Goal: Feedback & Contribution: Contribute content

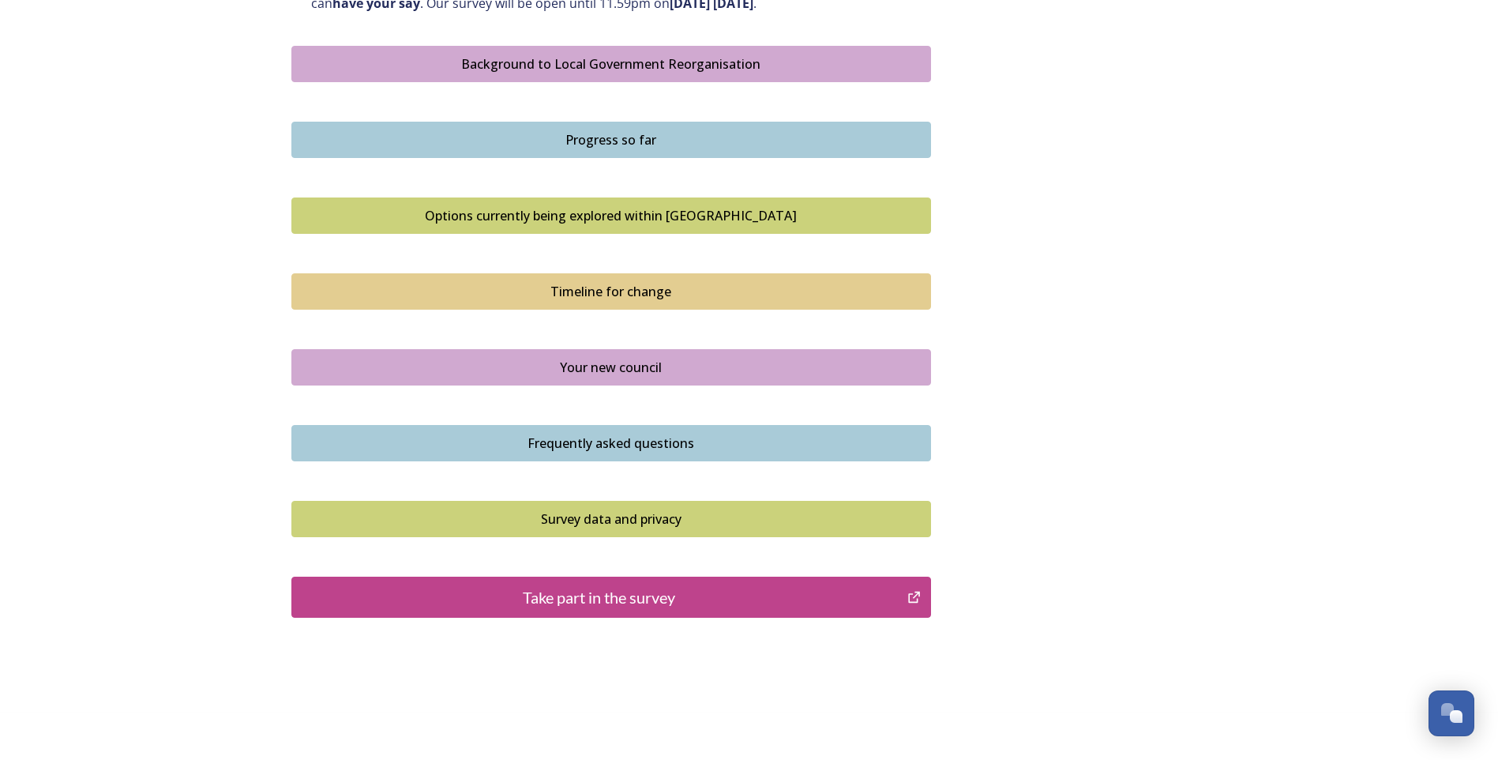
scroll to position [940, 0]
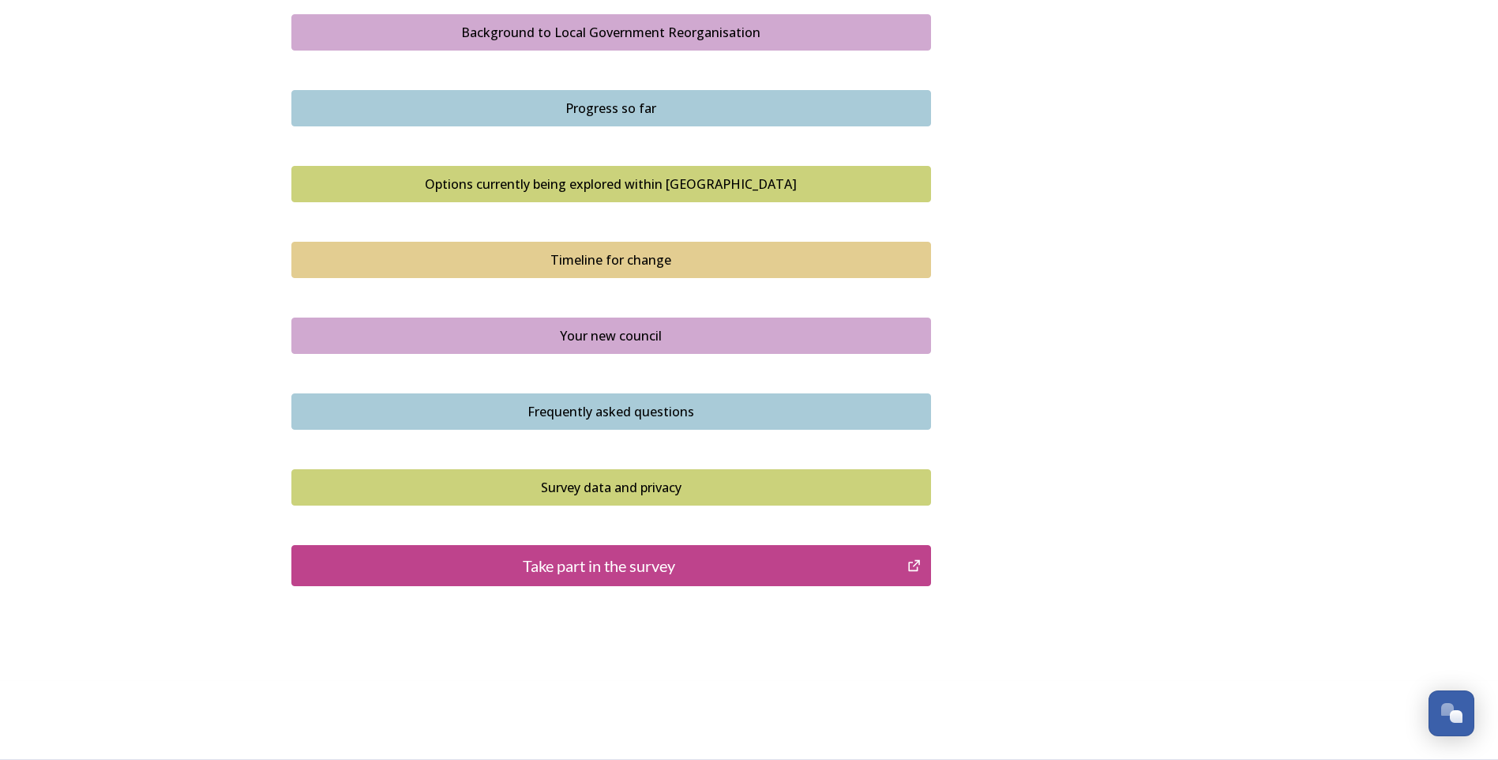
click at [576, 561] on div "Take part in the survey" at bounding box center [599, 565] width 599 height 24
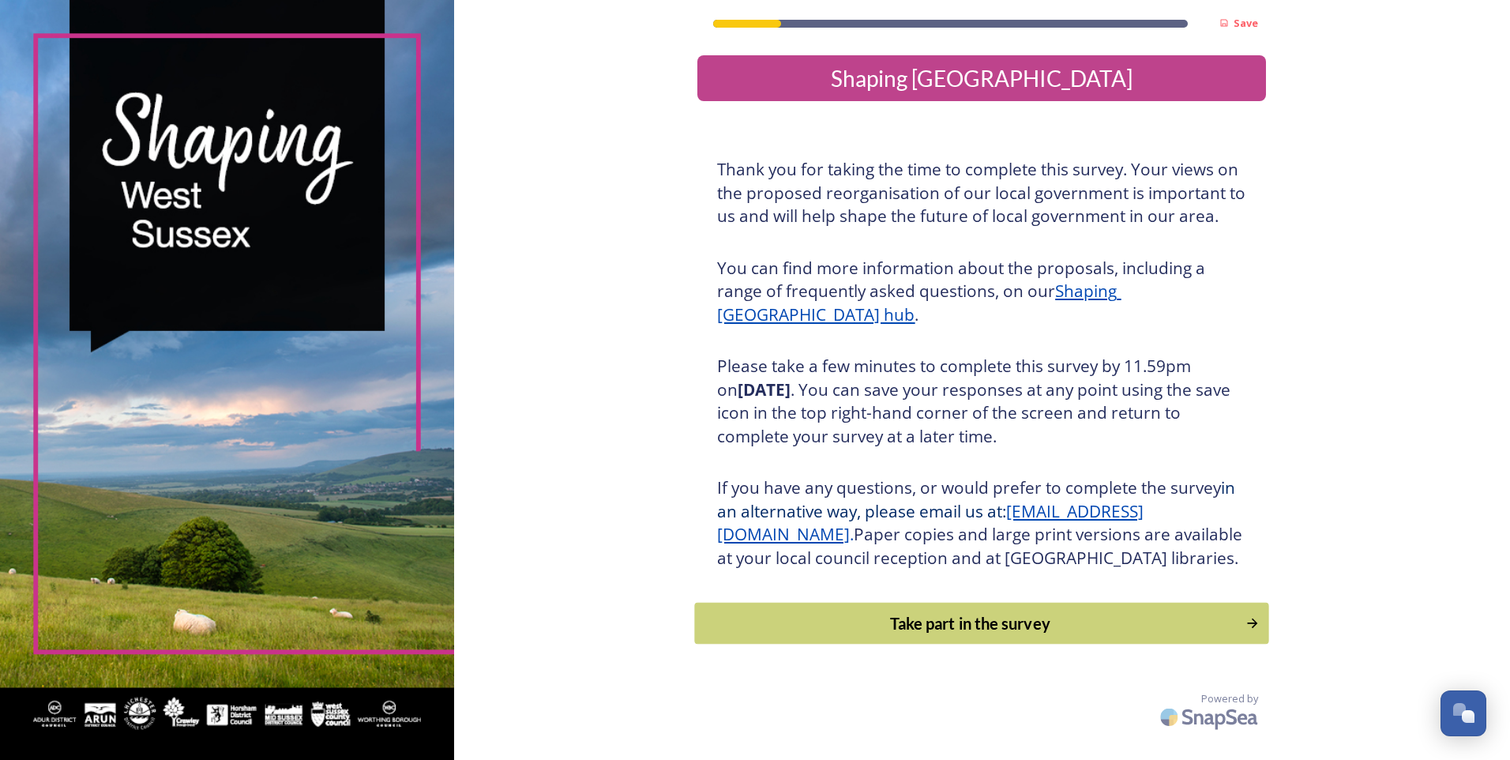
click at [967, 635] on div "Take part in the survey" at bounding box center [971, 623] width 534 height 24
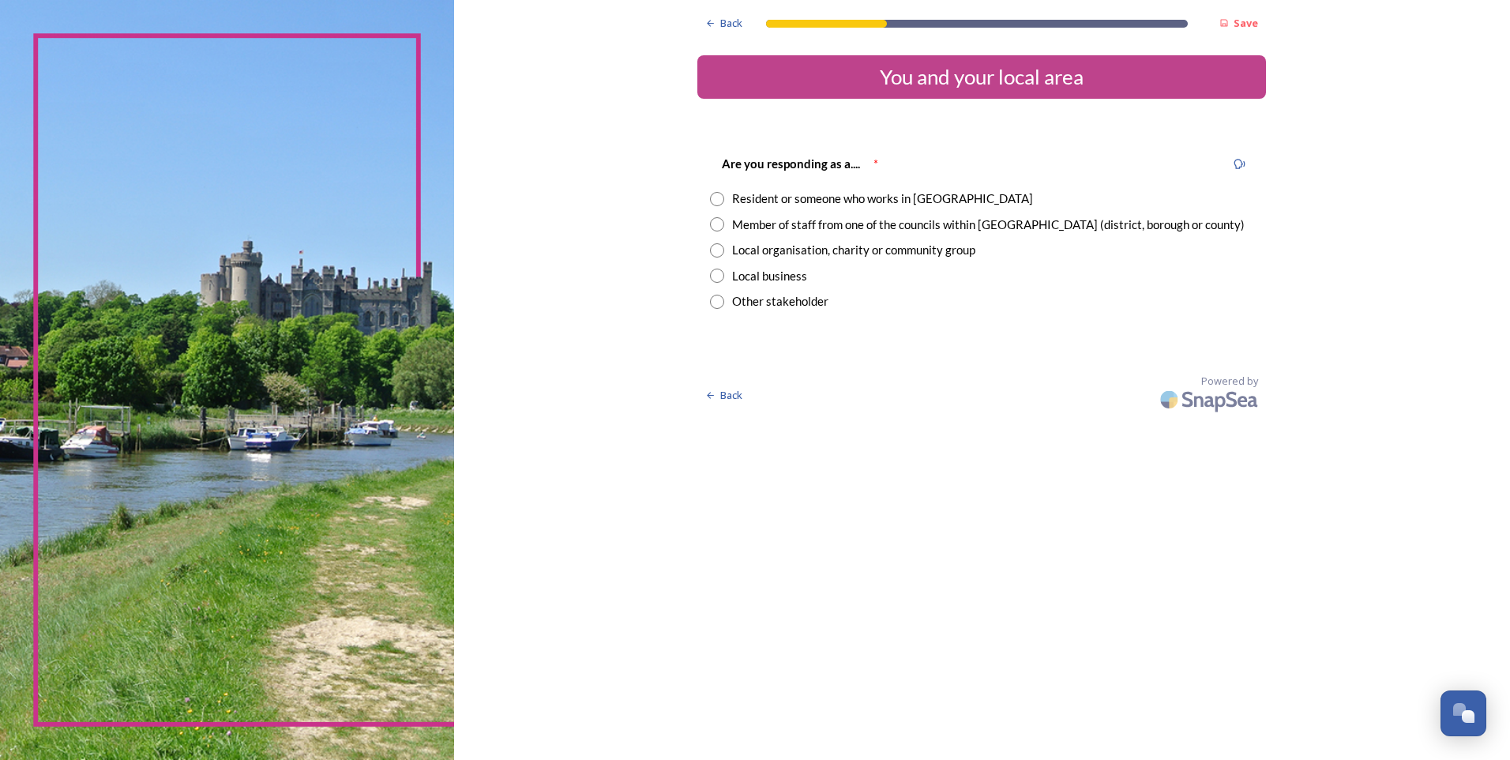
click at [715, 225] on input "radio" at bounding box center [717, 224] width 14 height 14
radio input "true"
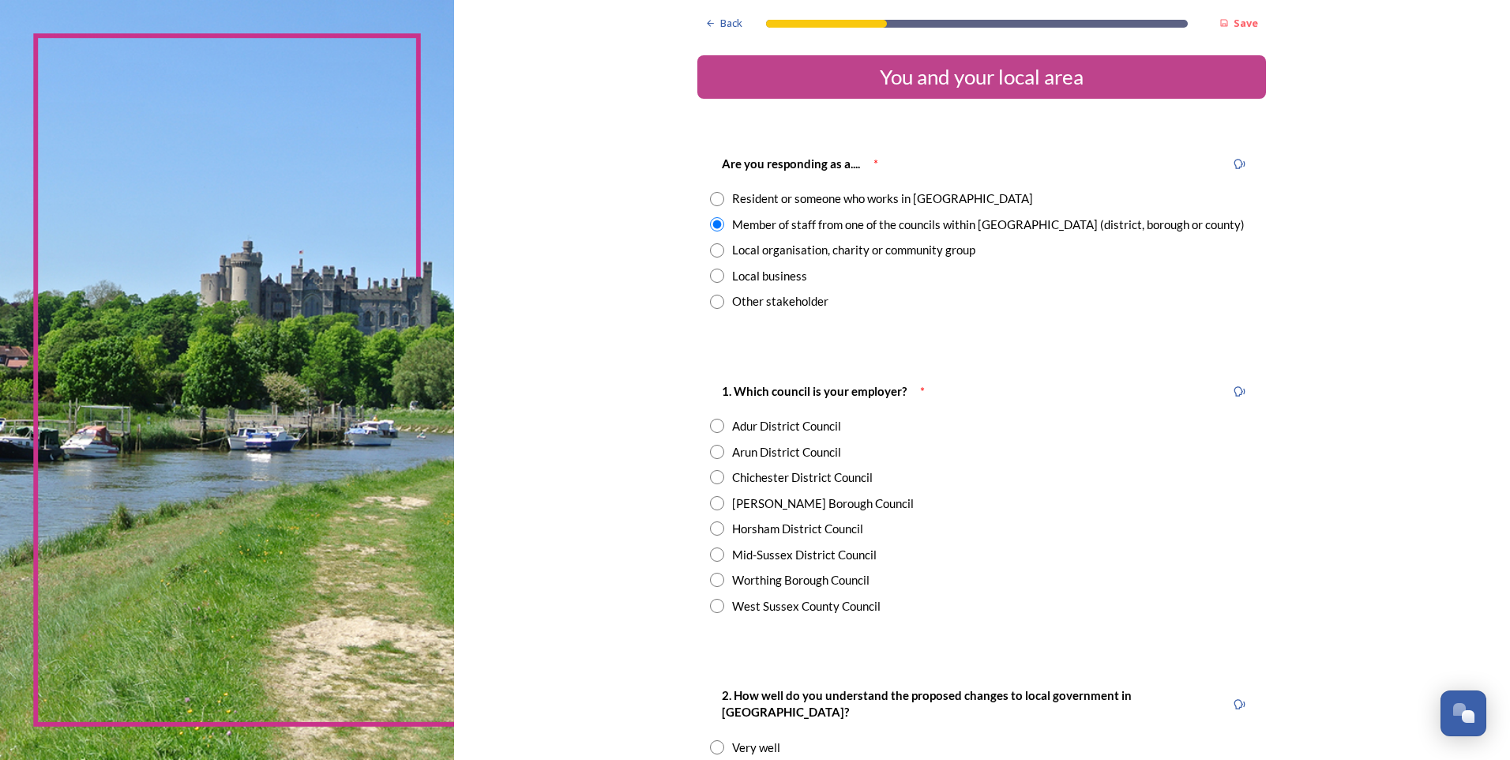
click at [713, 605] on input "radio" at bounding box center [717, 605] width 14 height 14
radio input "true"
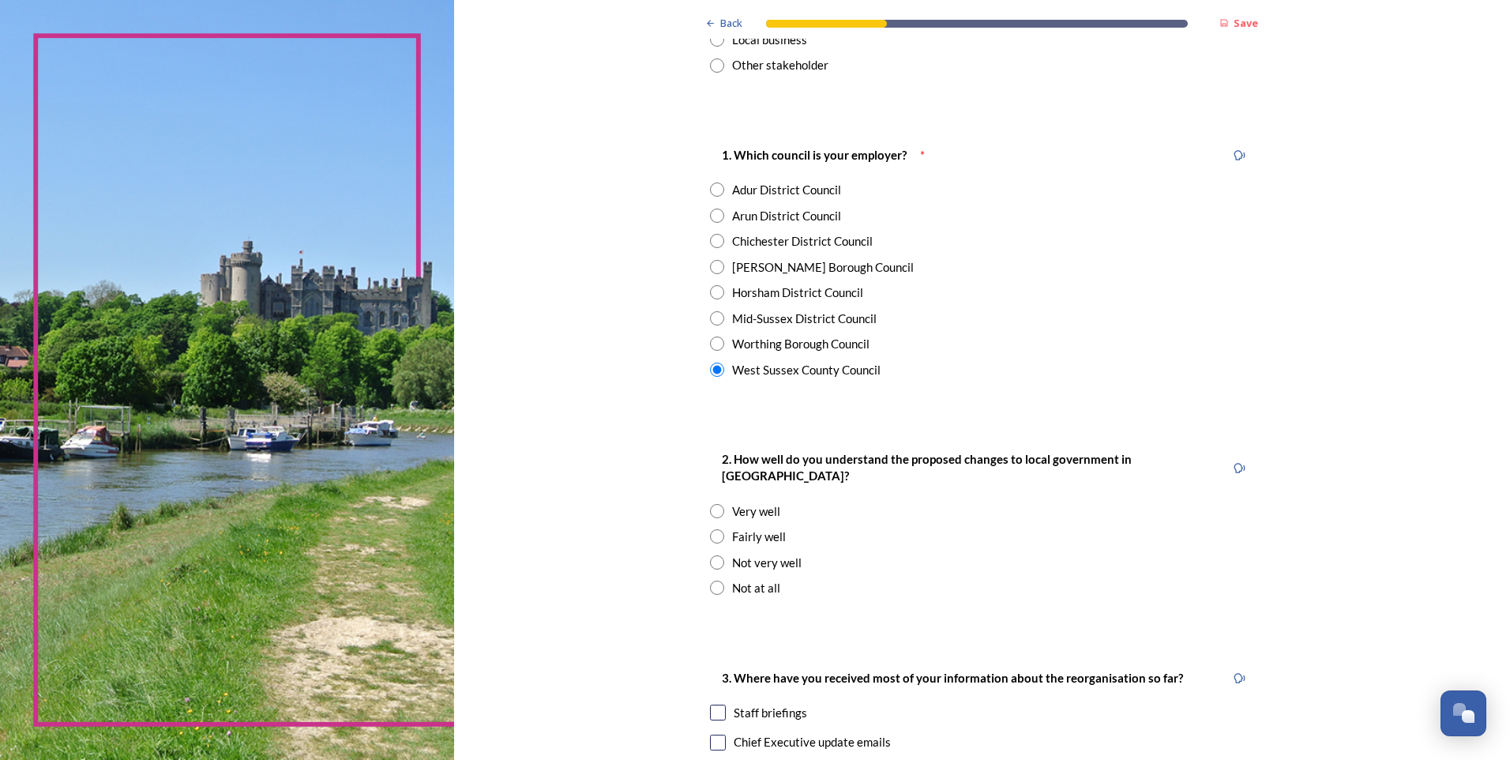
scroll to position [237, 0]
click at [717, 528] on input "radio" at bounding box center [717, 535] width 14 height 14
radio input "true"
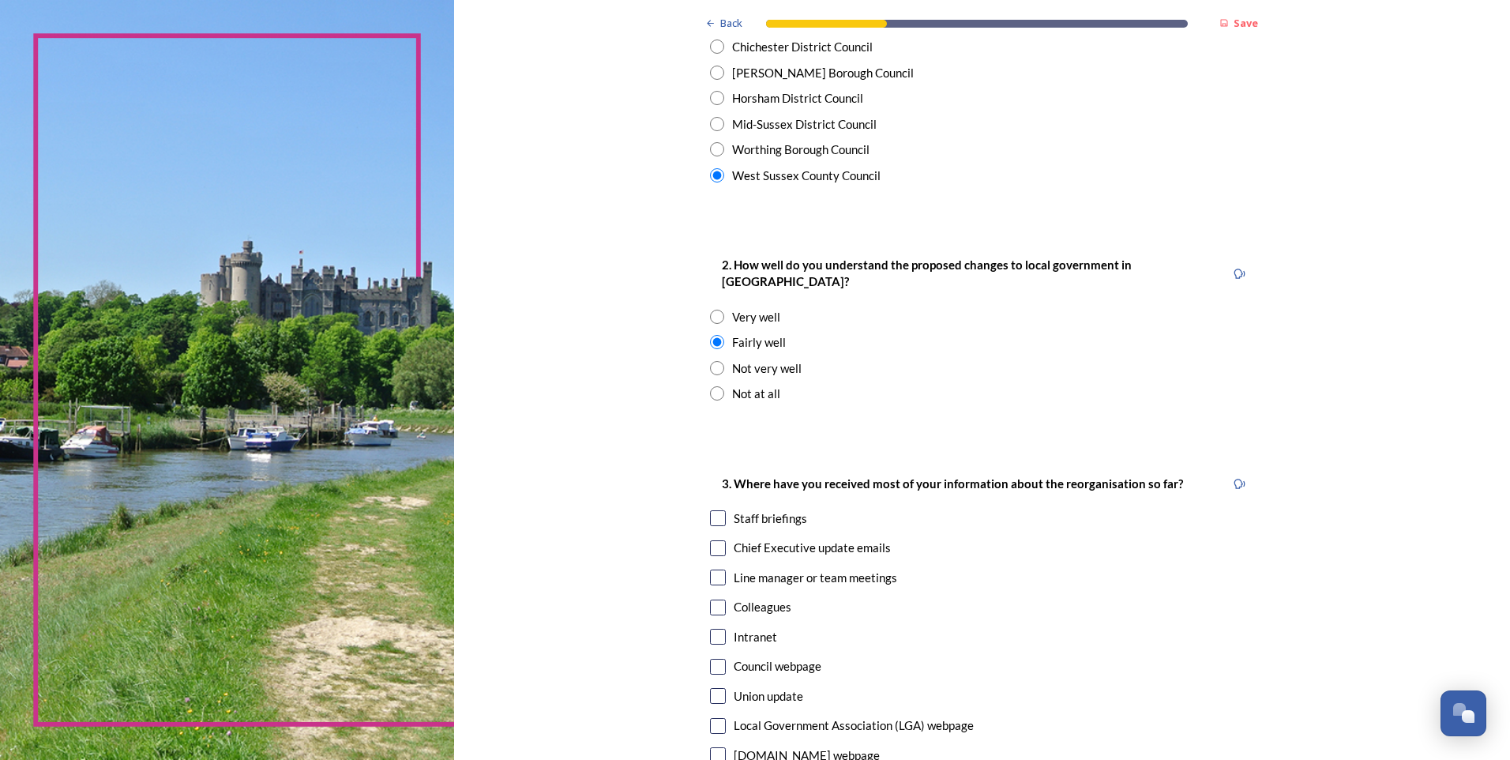
scroll to position [553, 0]
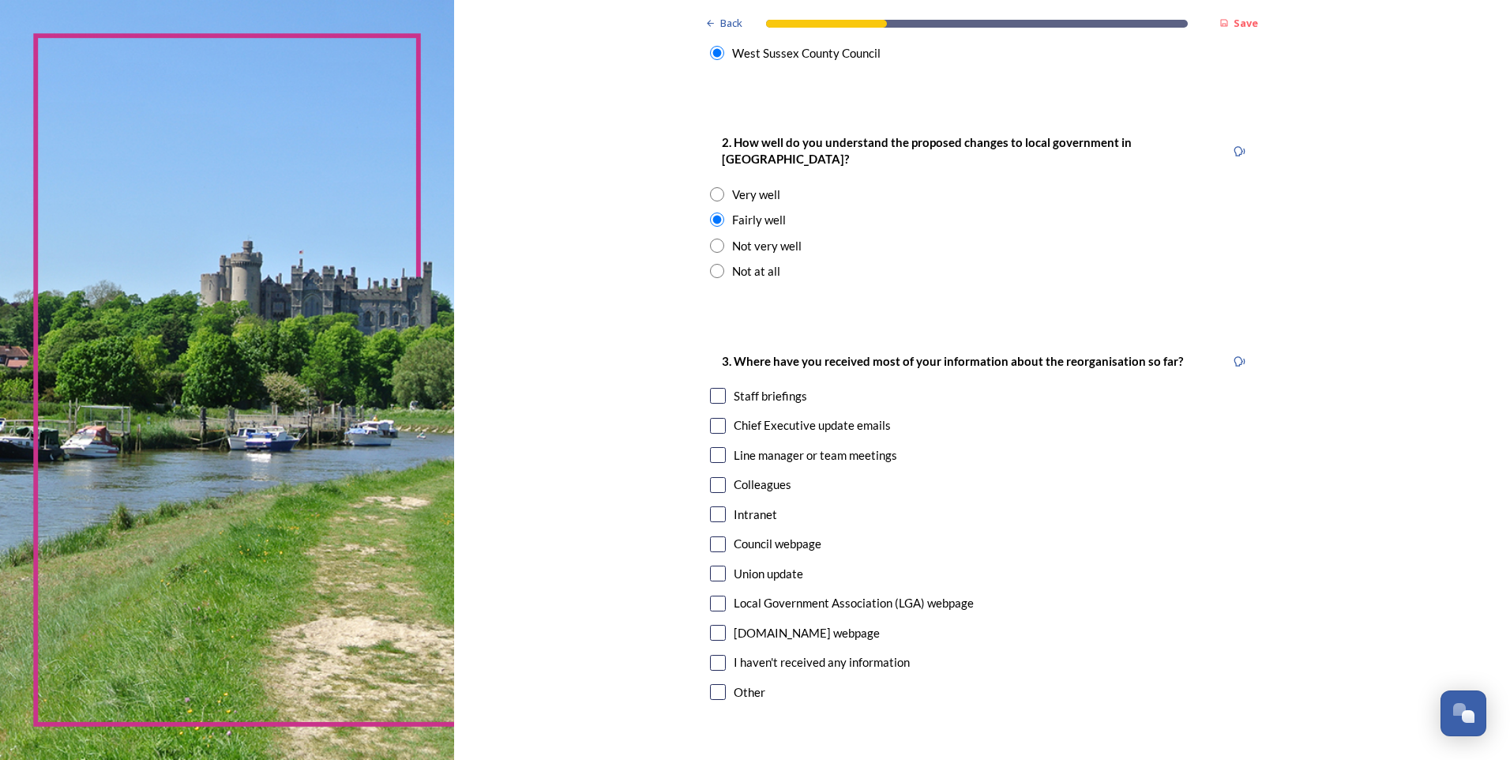
click at [715, 418] on input "checkbox" at bounding box center [718, 426] width 16 height 16
checkbox input "true"
click at [710, 506] on input "checkbox" at bounding box center [718, 514] width 16 height 16
checkbox input "true"
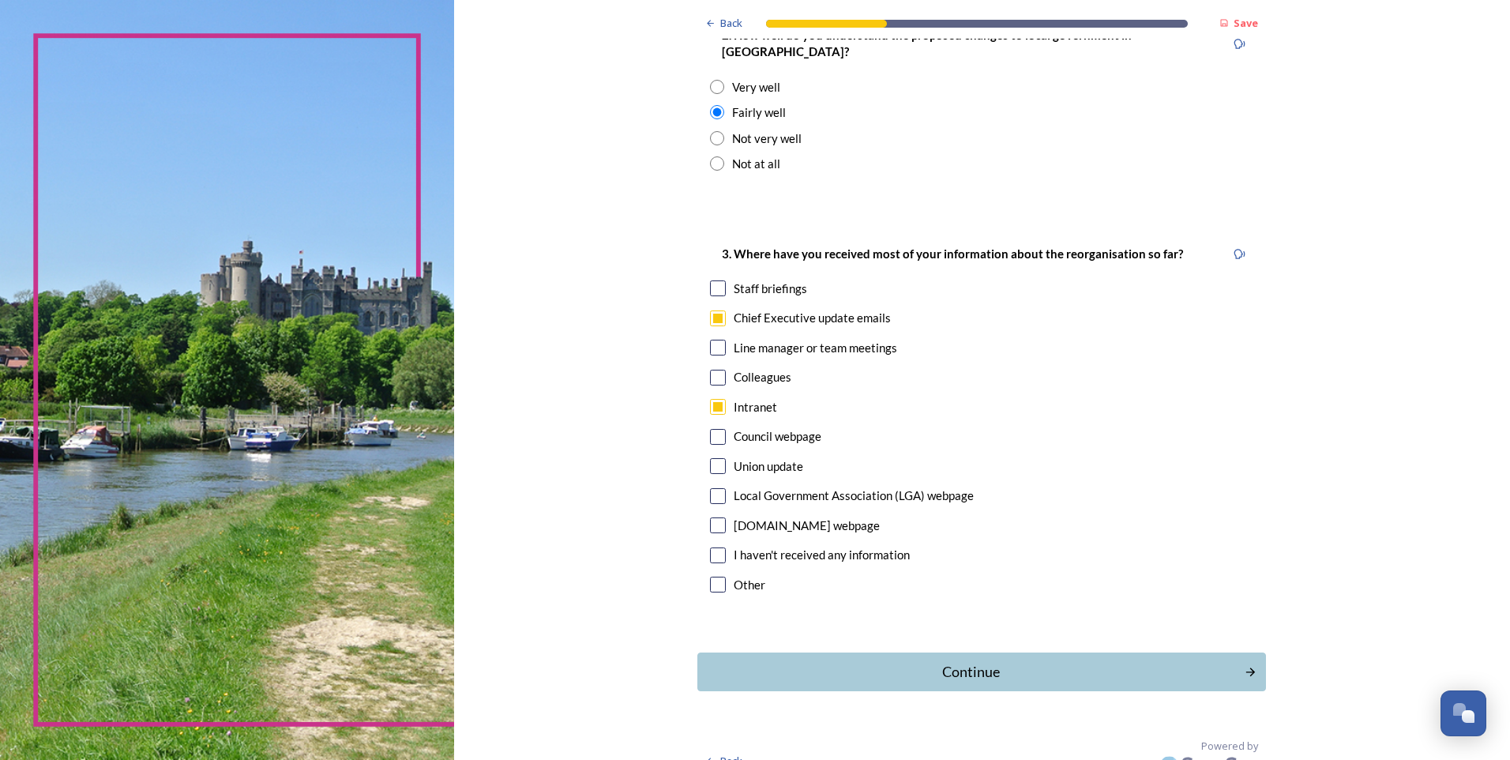
scroll to position [666, 0]
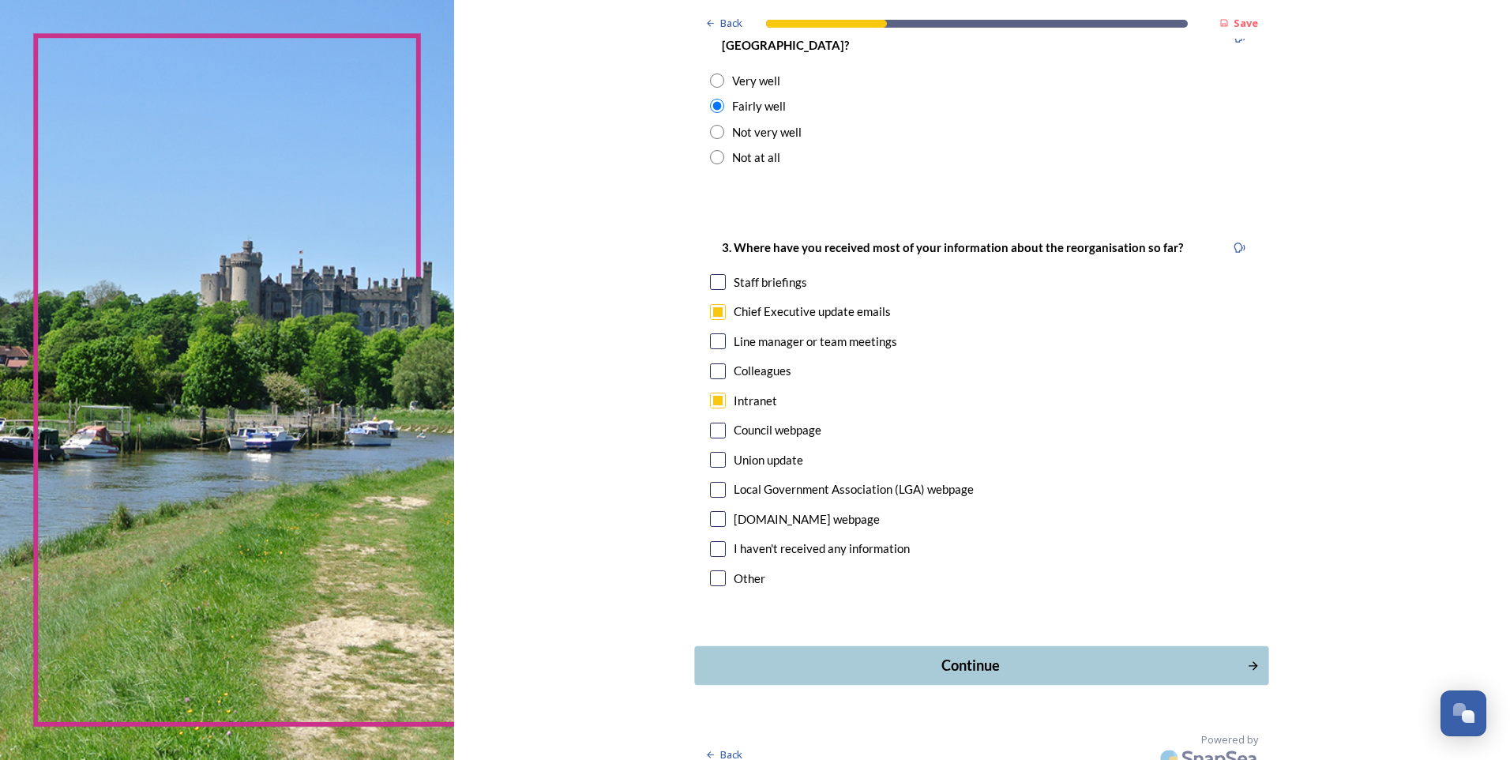
click at [968, 655] on div "Continue" at bounding box center [971, 665] width 535 height 21
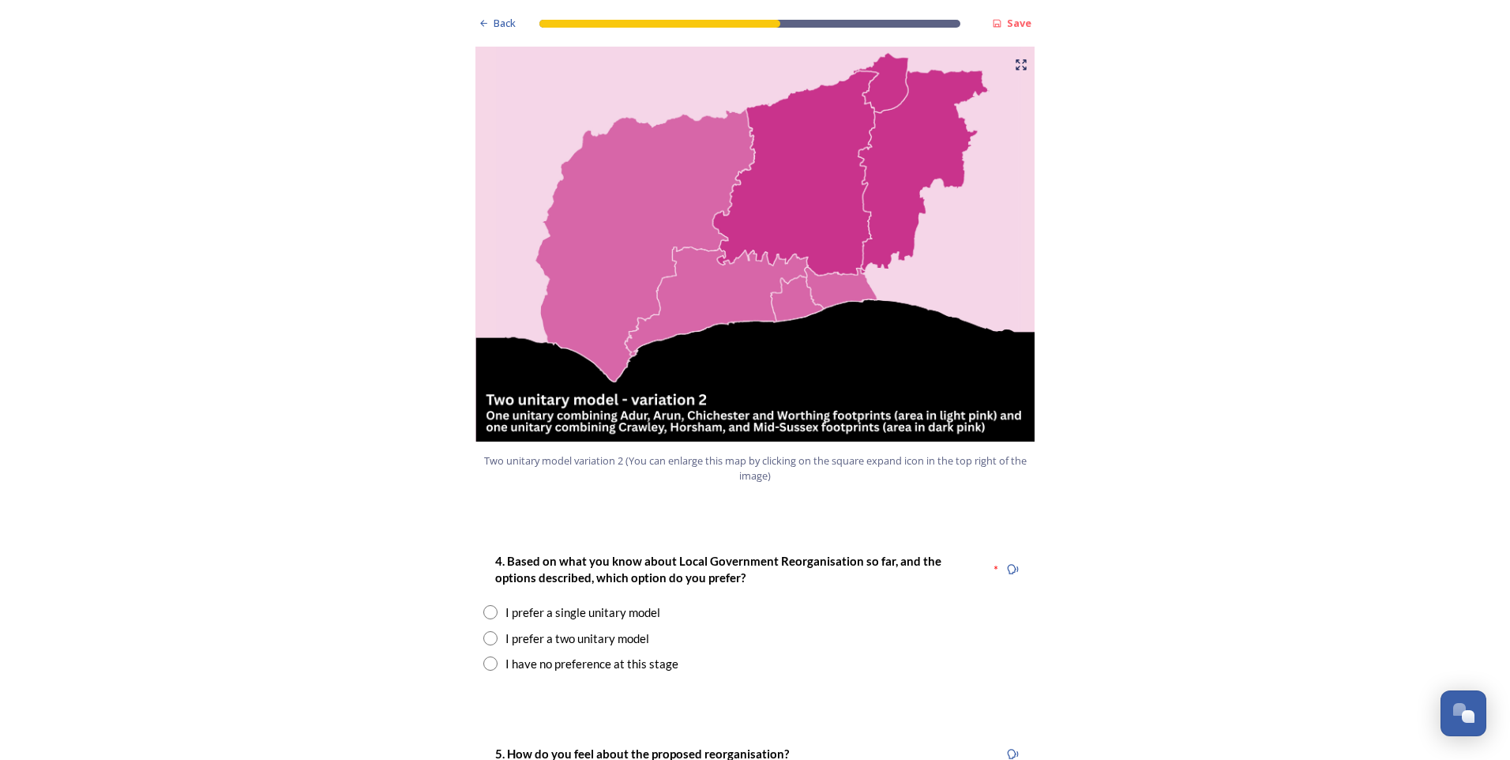
scroll to position [1737, 0]
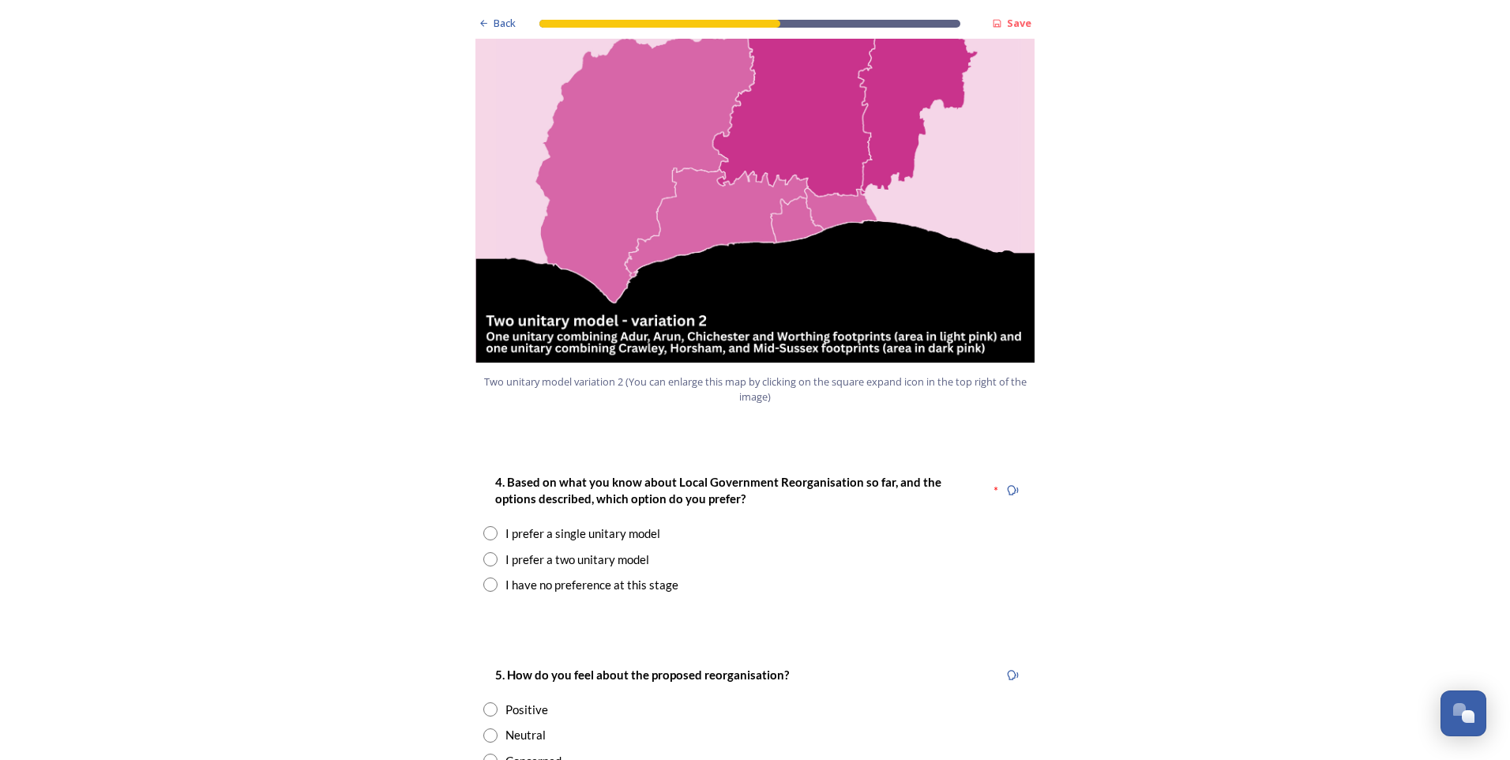
click at [484, 577] on input "radio" at bounding box center [490, 584] width 14 height 14
radio input "true"
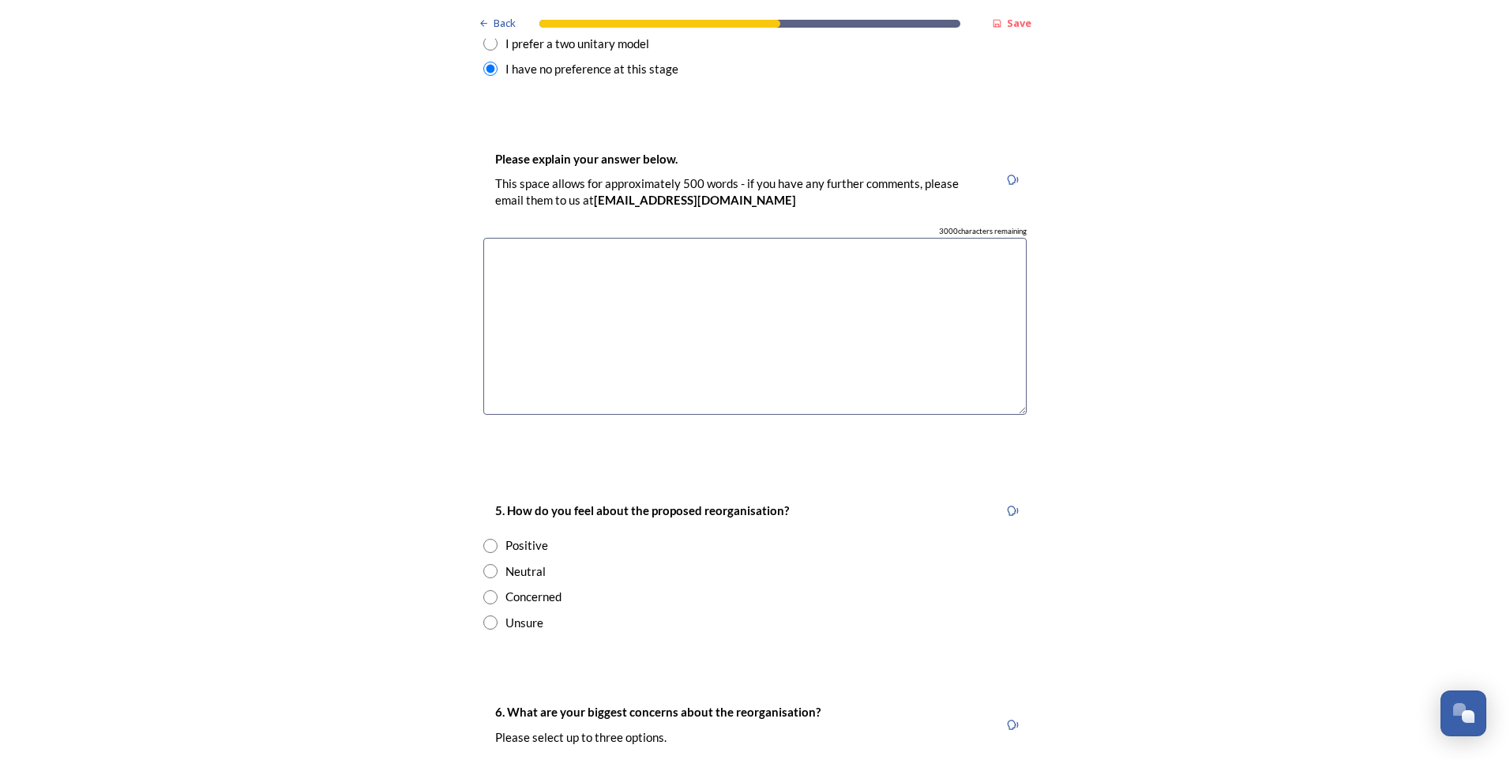
scroll to position [2290, 0]
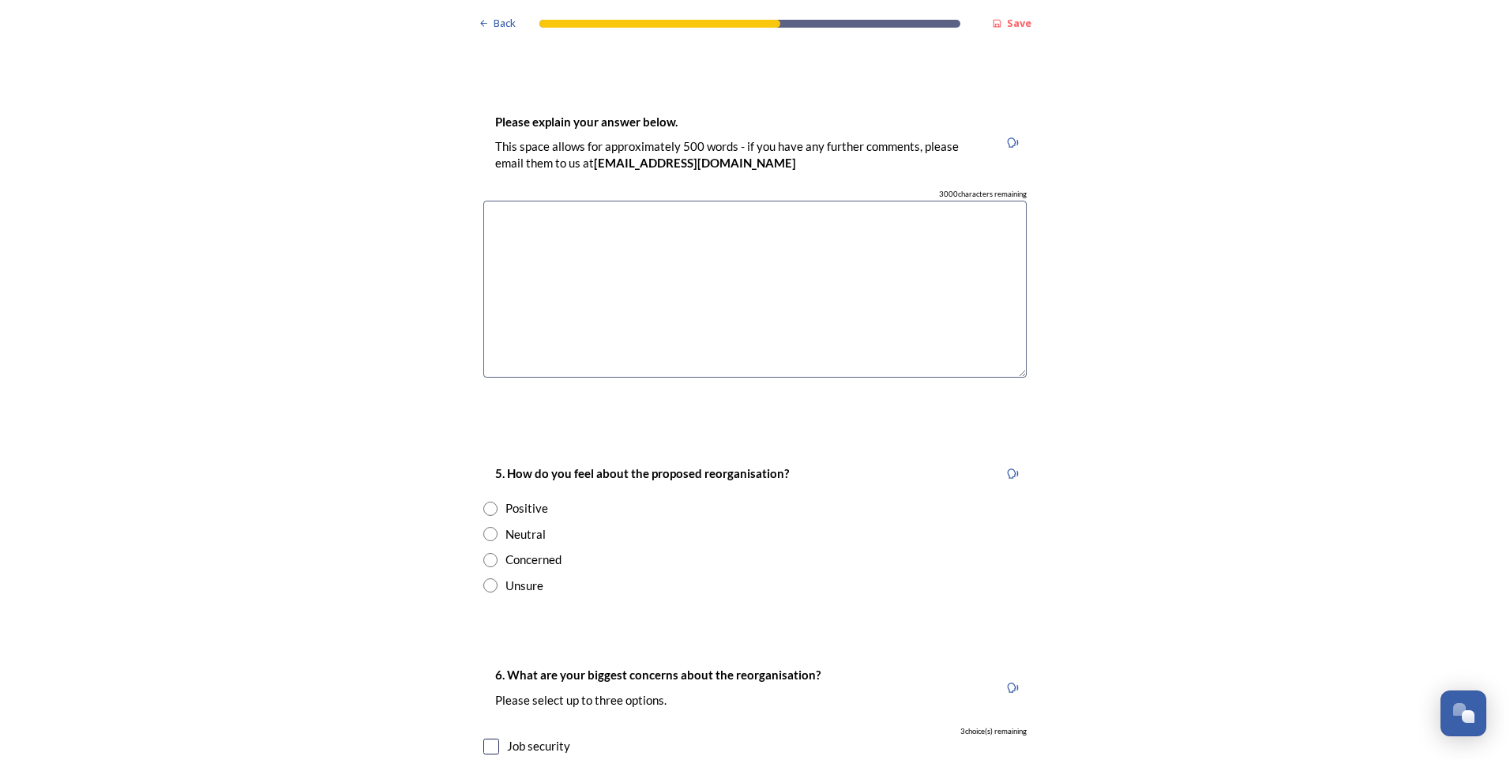
click at [484, 527] on input "radio" at bounding box center [490, 534] width 14 height 14
radio input "true"
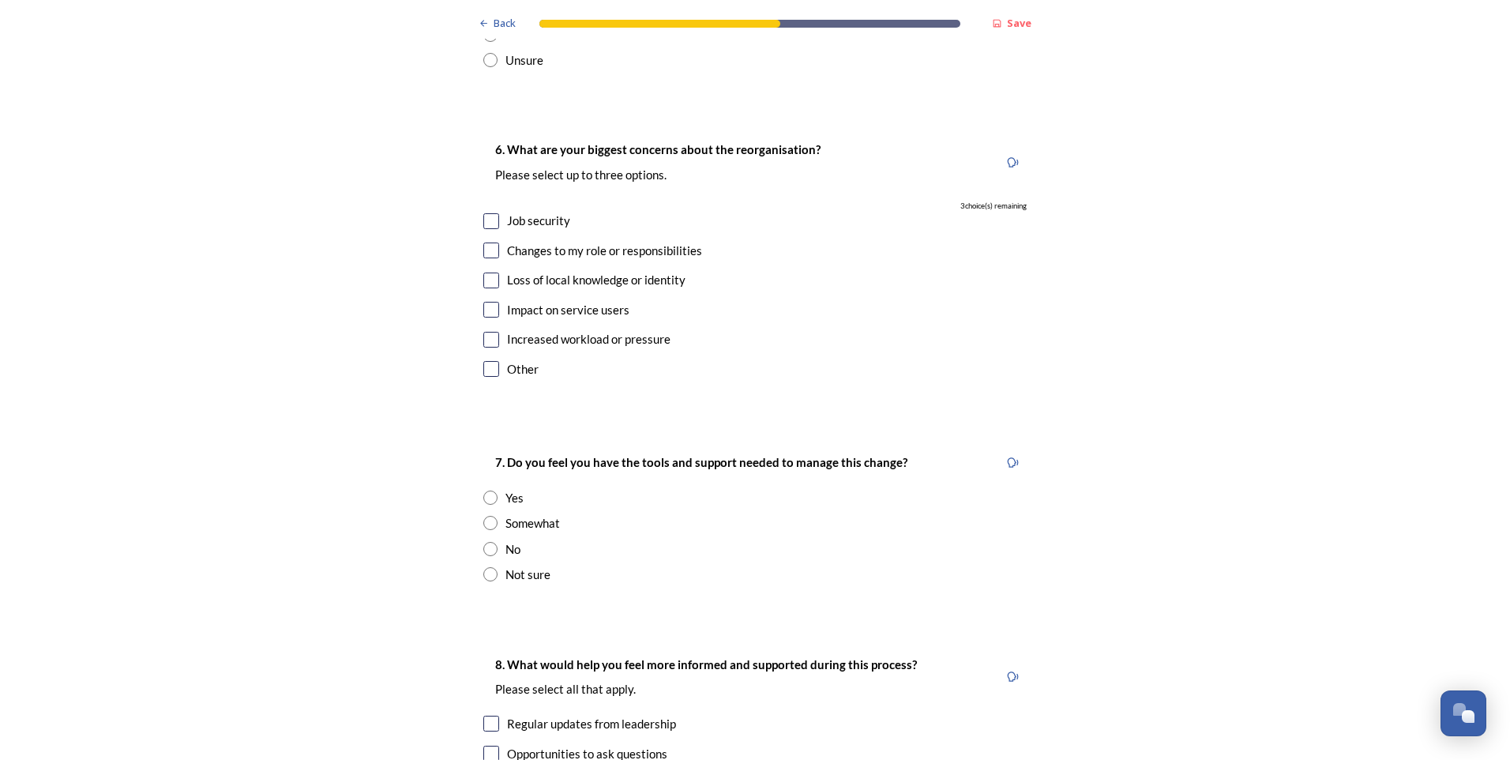
scroll to position [2842, 0]
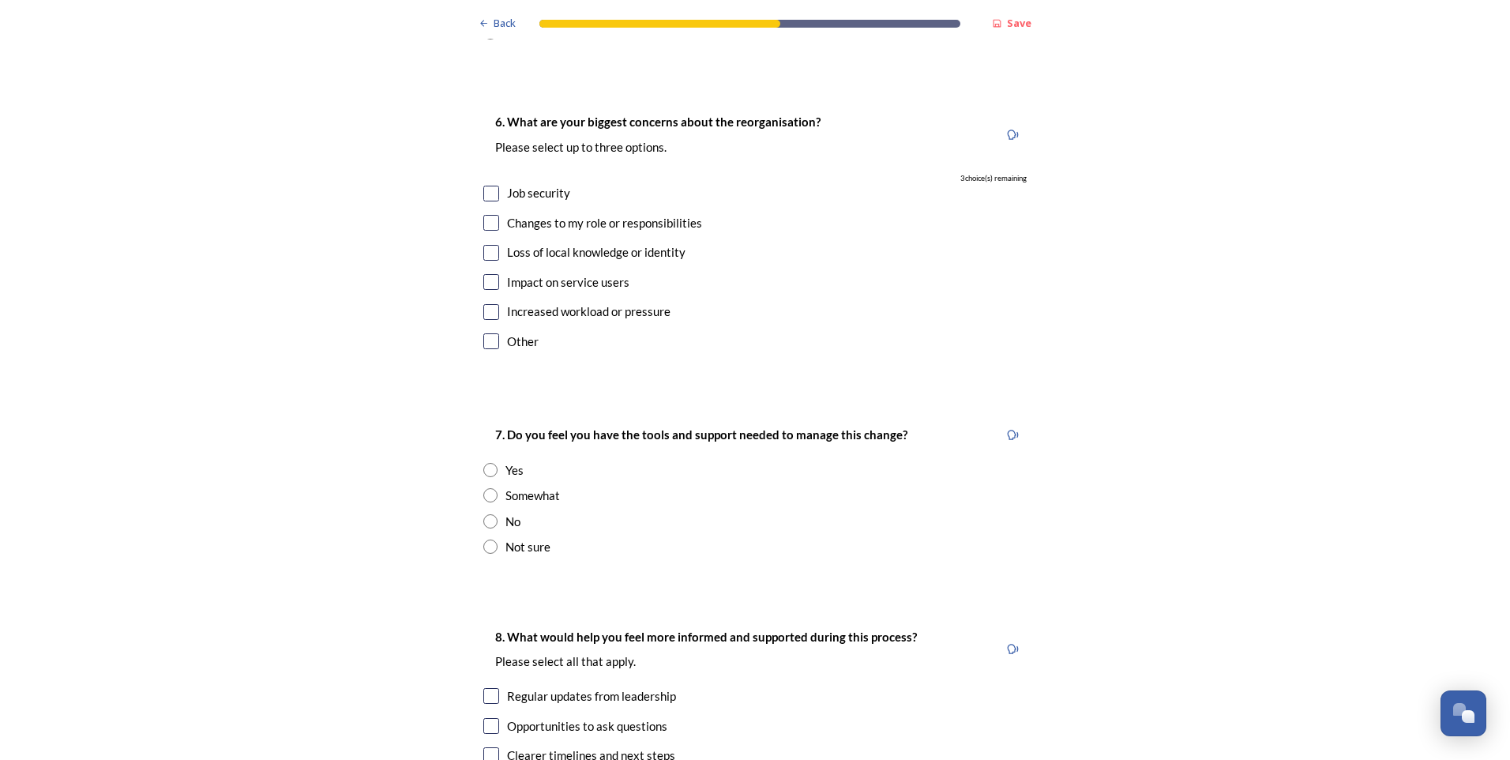
click at [485, 539] on input "radio" at bounding box center [490, 546] width 14 height 14
radio input "true"
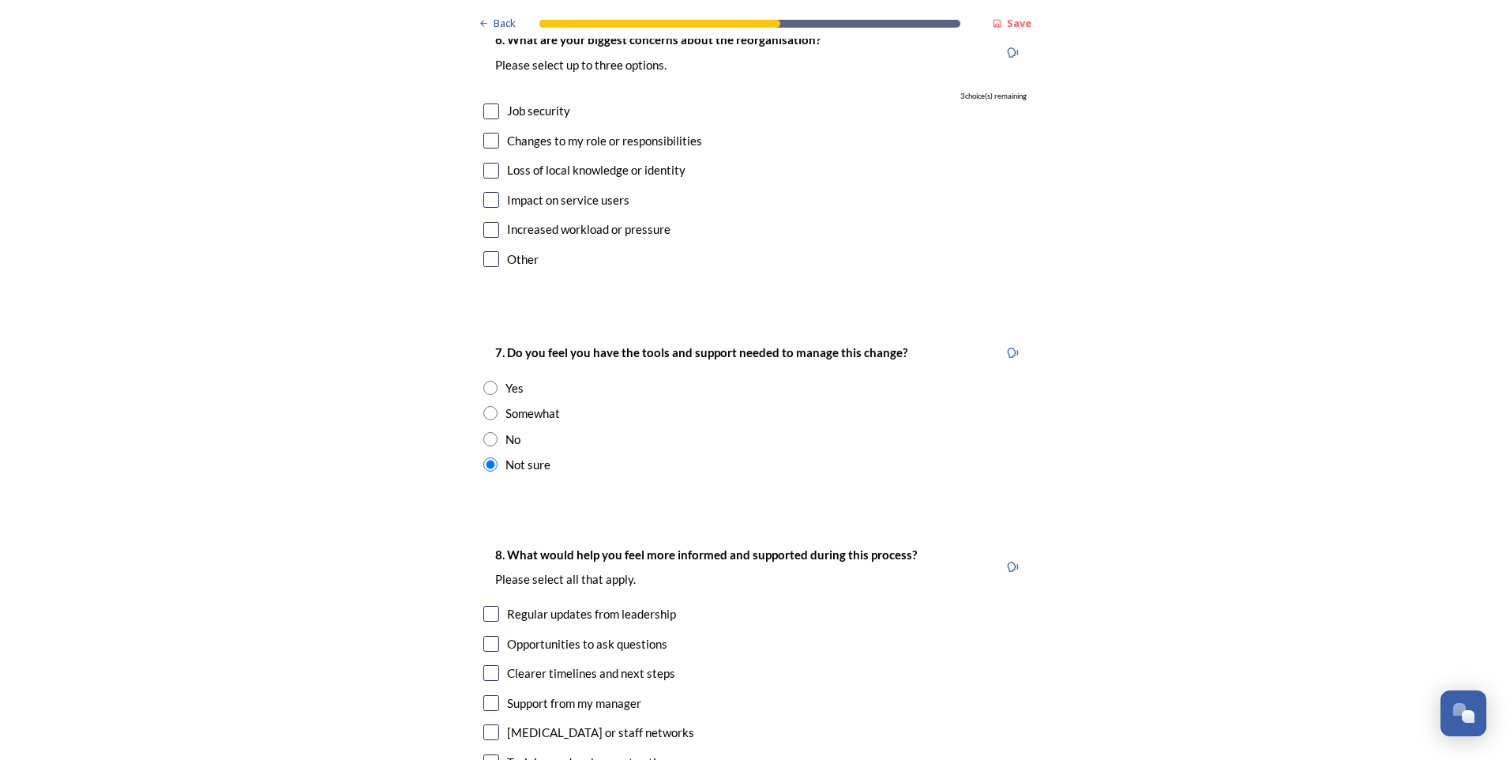
scroll to position [3000, 0]
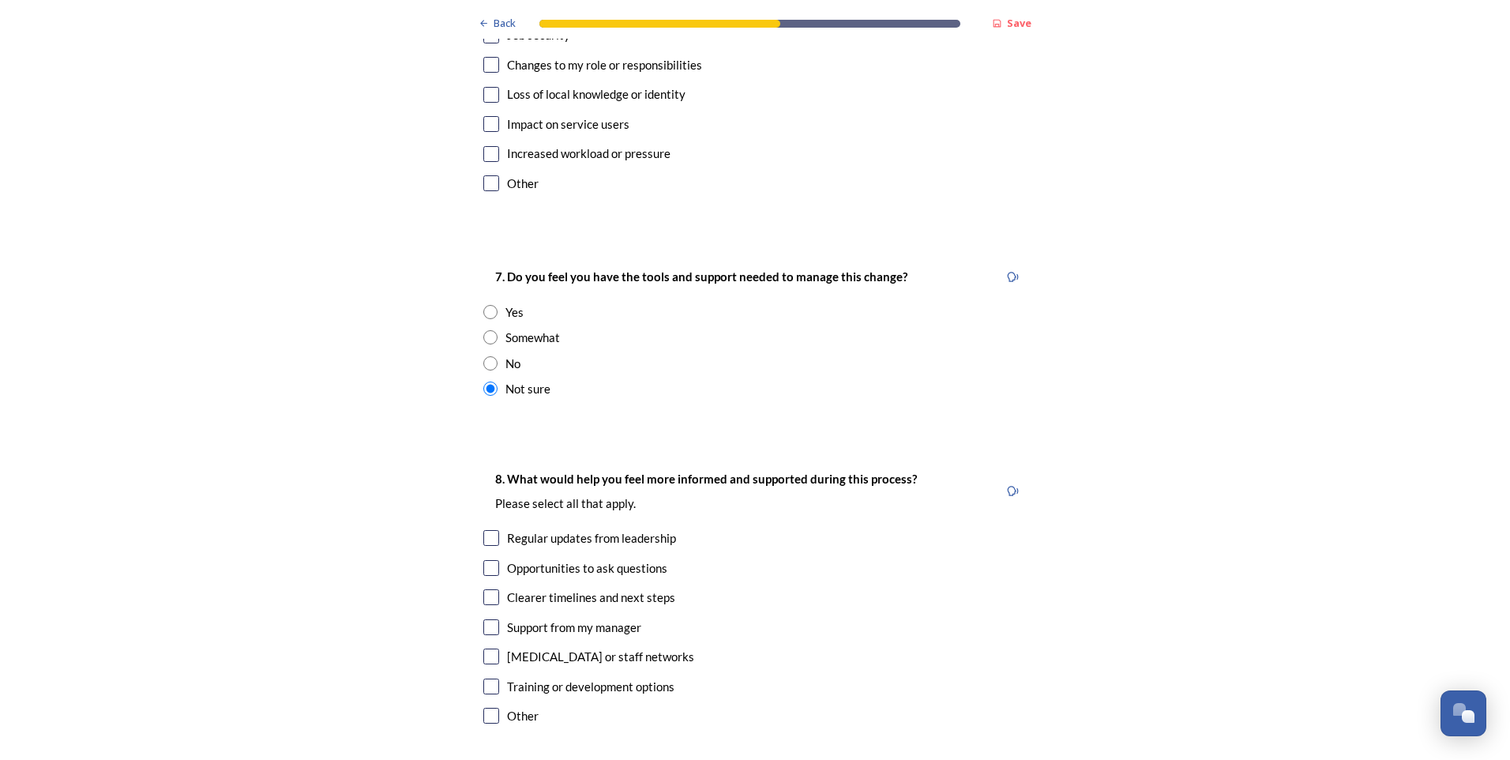
click at [486, 530] on input "checkbox" at bounding box center [491, 538] width 16 height 16
checkbox input "true"
click at [488, 589] on input "checkbox" at bounding box center [491, 597] width 16 height 16
checkbox input "true"
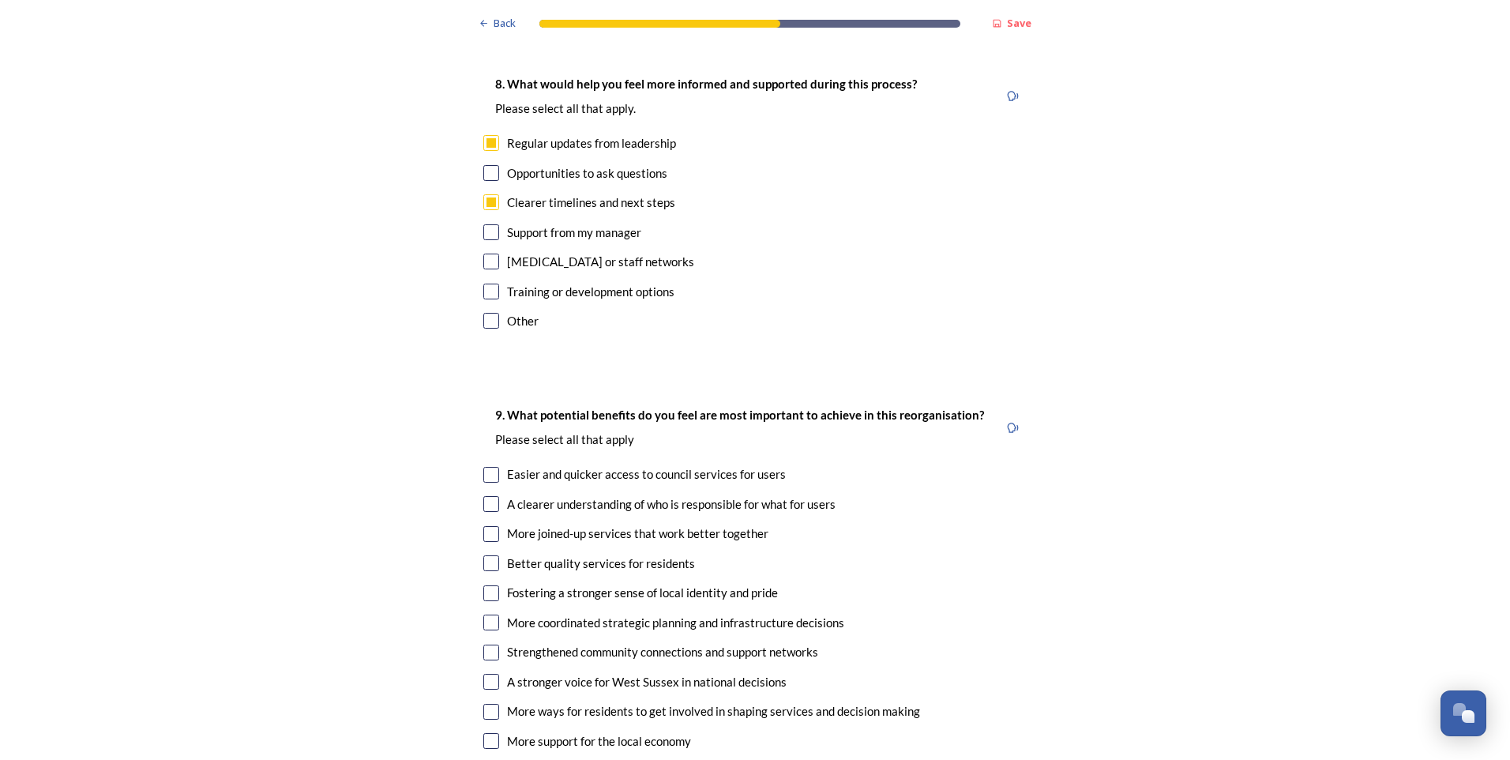
scroll to position [3474, 0]
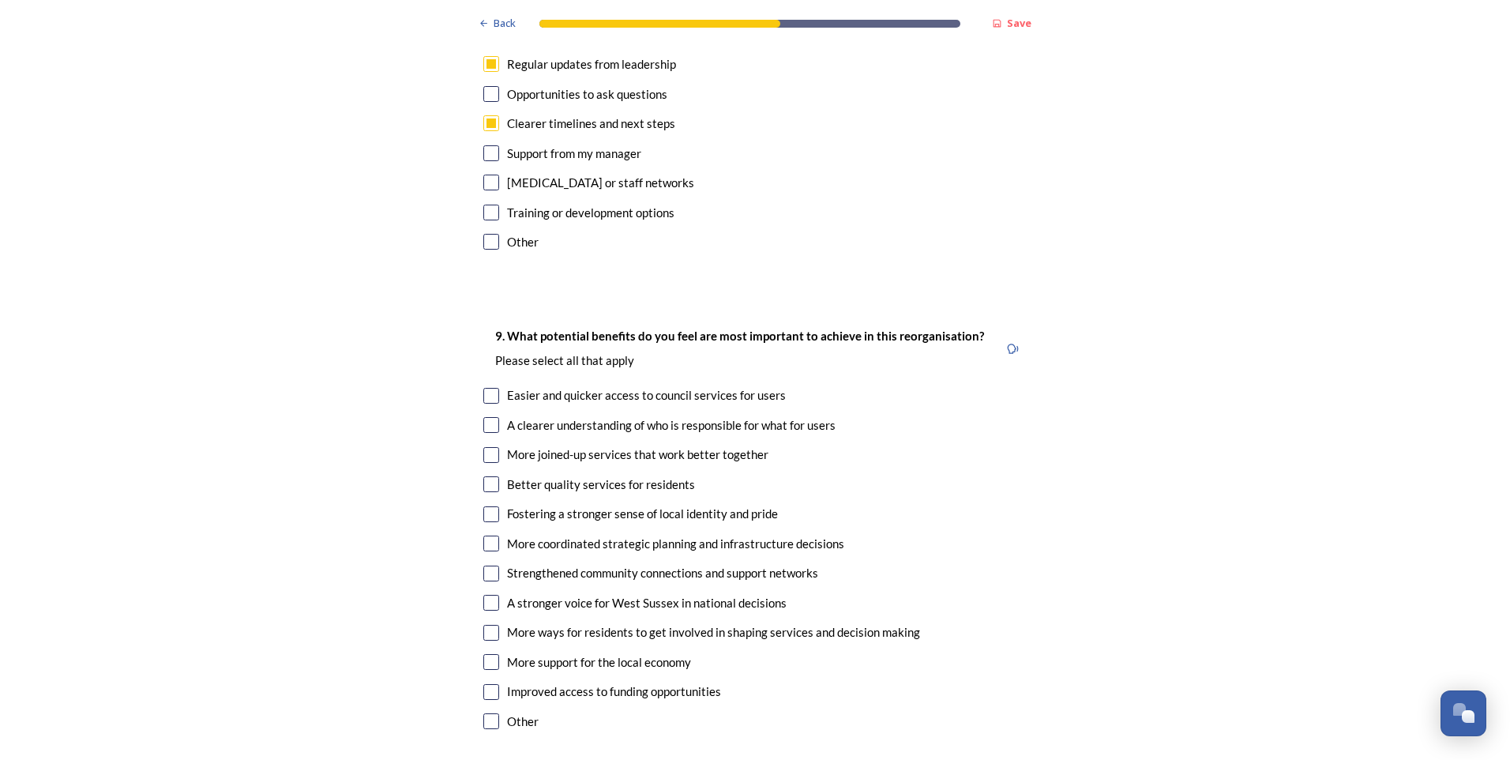
click at [485, 447] on input "checkbox" at bounding box center [491, 455] width 16 height 16
checkbox input "true"
click at [485, 476] on input "checkbox" at bounding box center [491, 484] width 16 height 16
checkbox input "true"
click at [490, 535] on input "checkbox" at bounding box center [491, 543] width 16 height 16
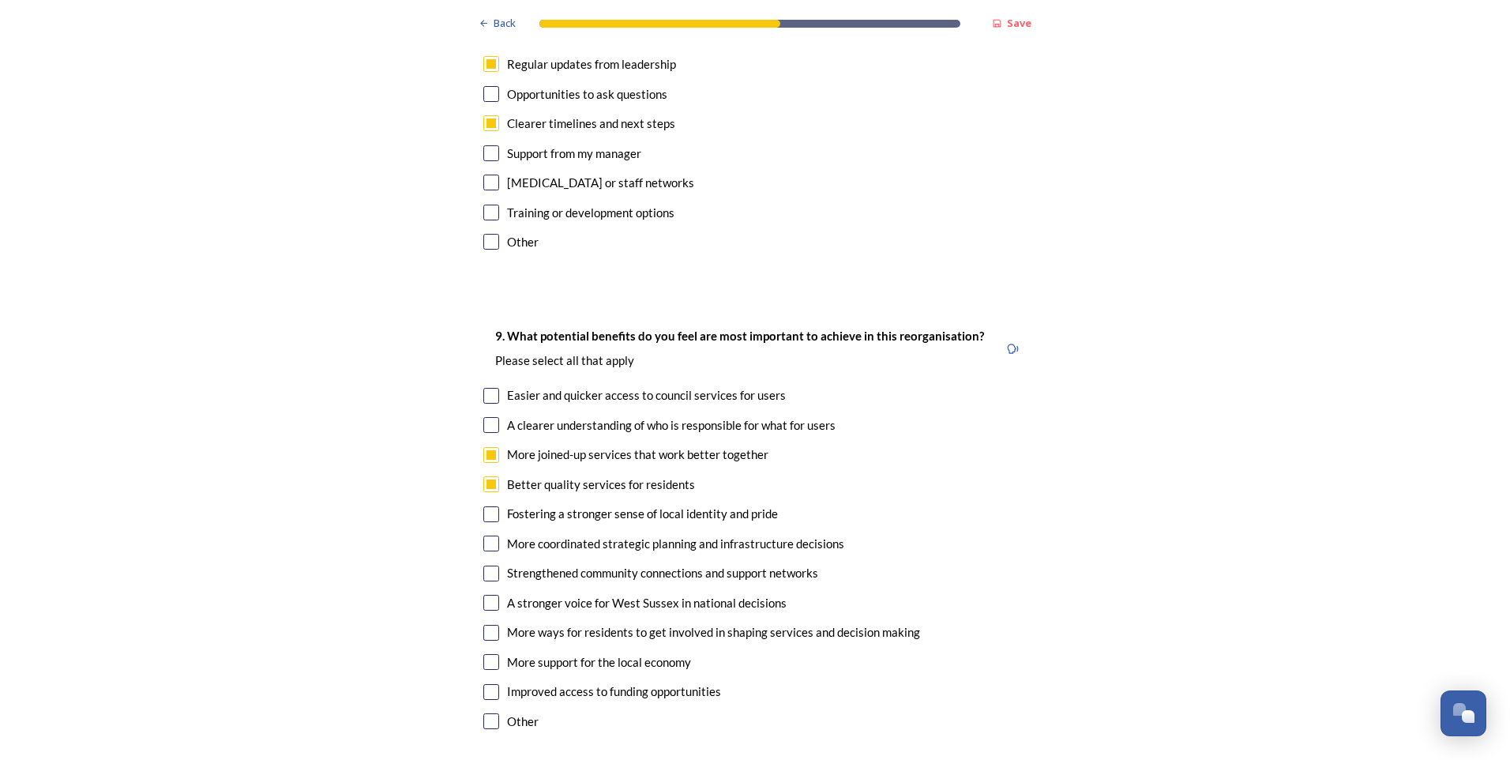
checkbox input "true"
click at [488, 565] on input "checkbox" at bounding box center [491, 573] width 16 height 16
checkbox input "true"
click at [483, 388] on input "checkbox" at bounding box center [491, 396] width 16 height 16
checkbox input "true"
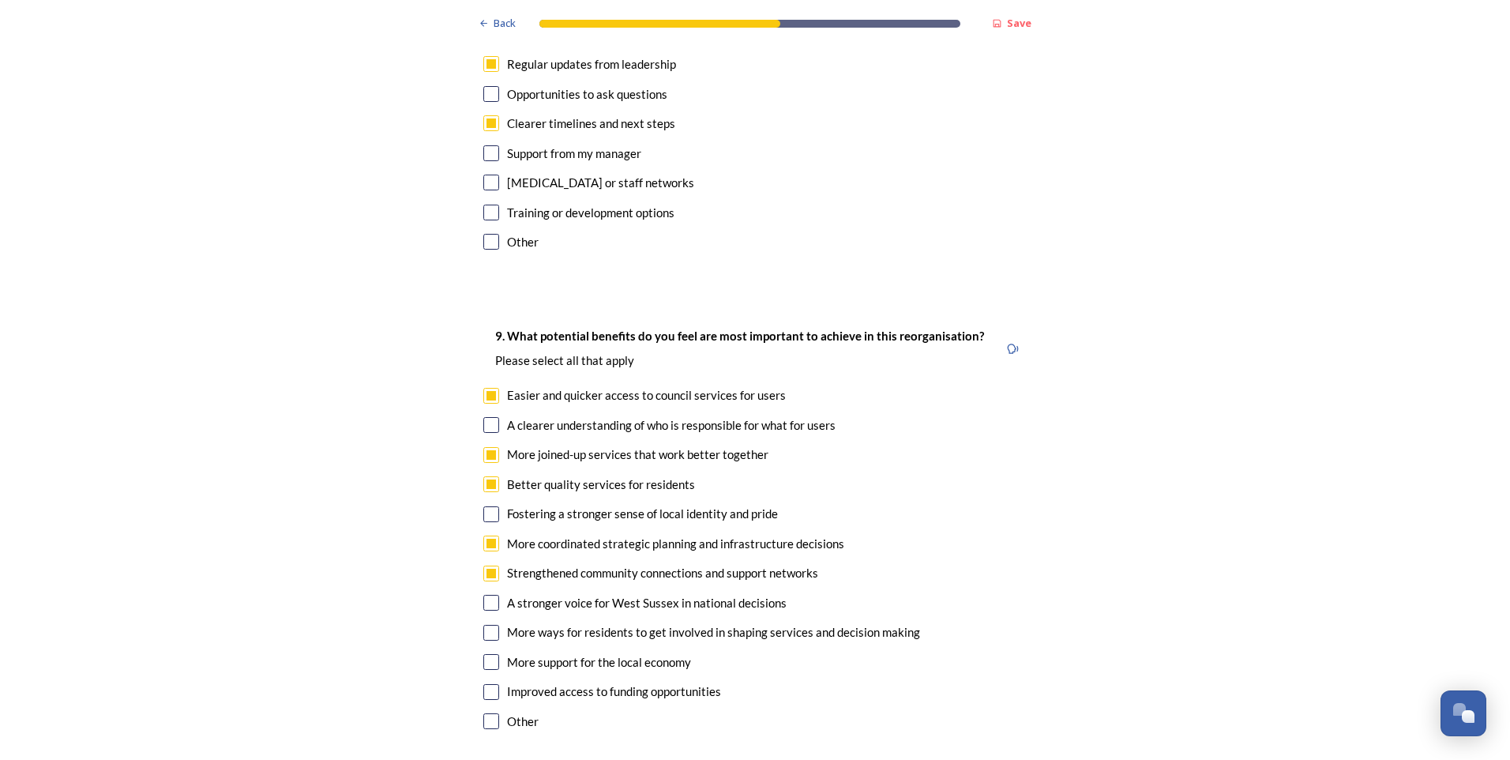
click at [483, 417] on input "checkbox" at bounding box center [491, 425] width 16 height 16
checkbox input "true"
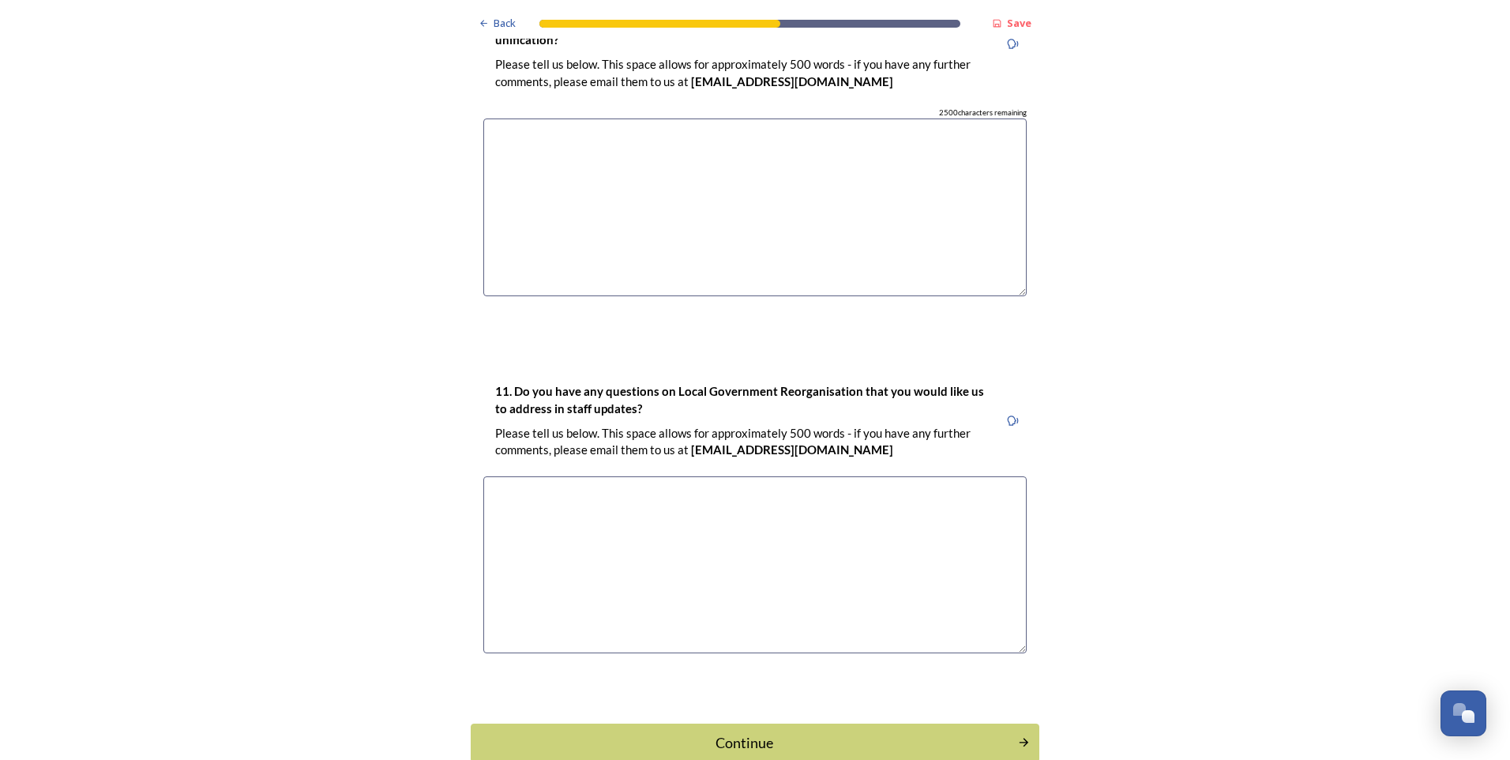
scroll to position [4330, 0]
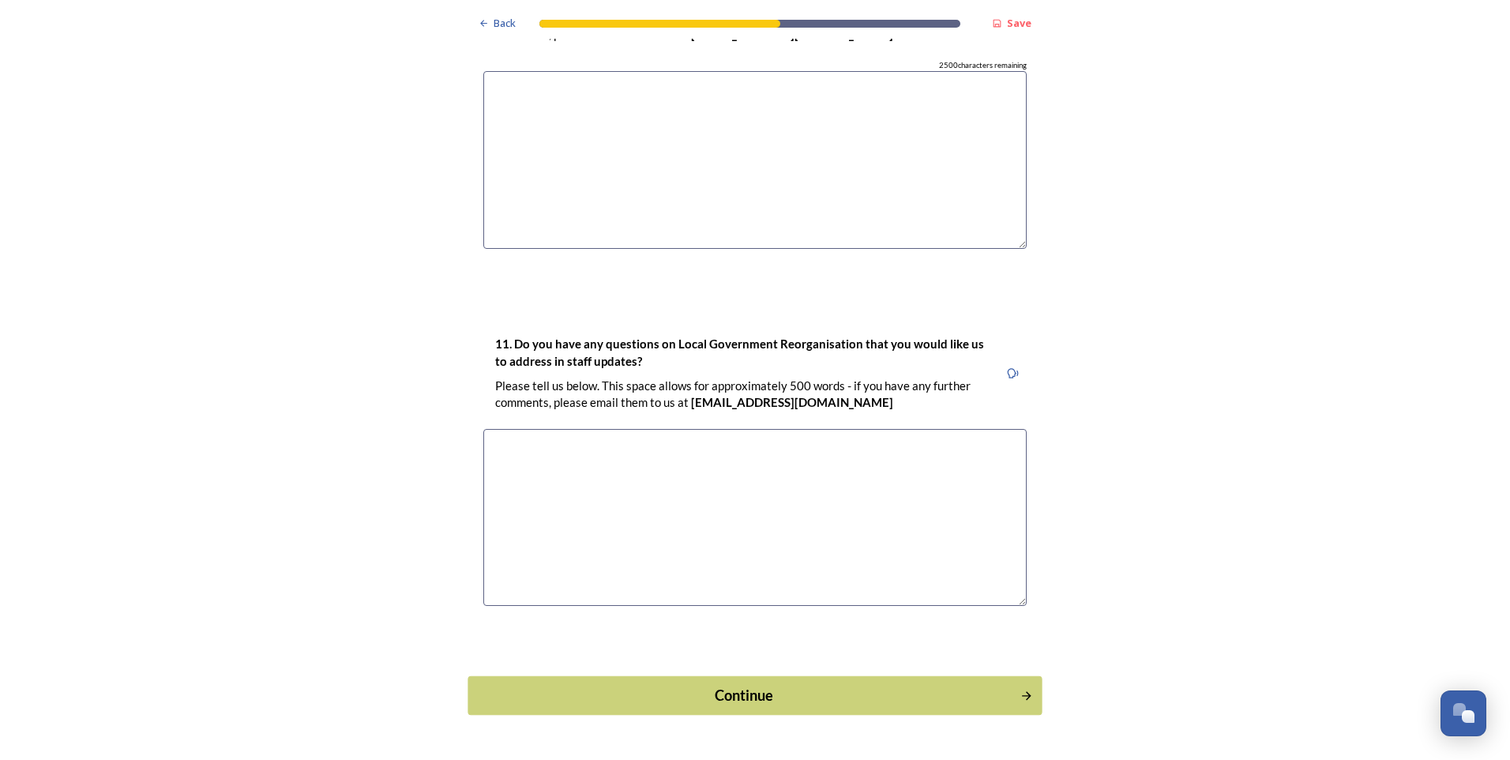
click at [730, 685] on div "Continue" at bounding box center [744, 695] width 535 height 21
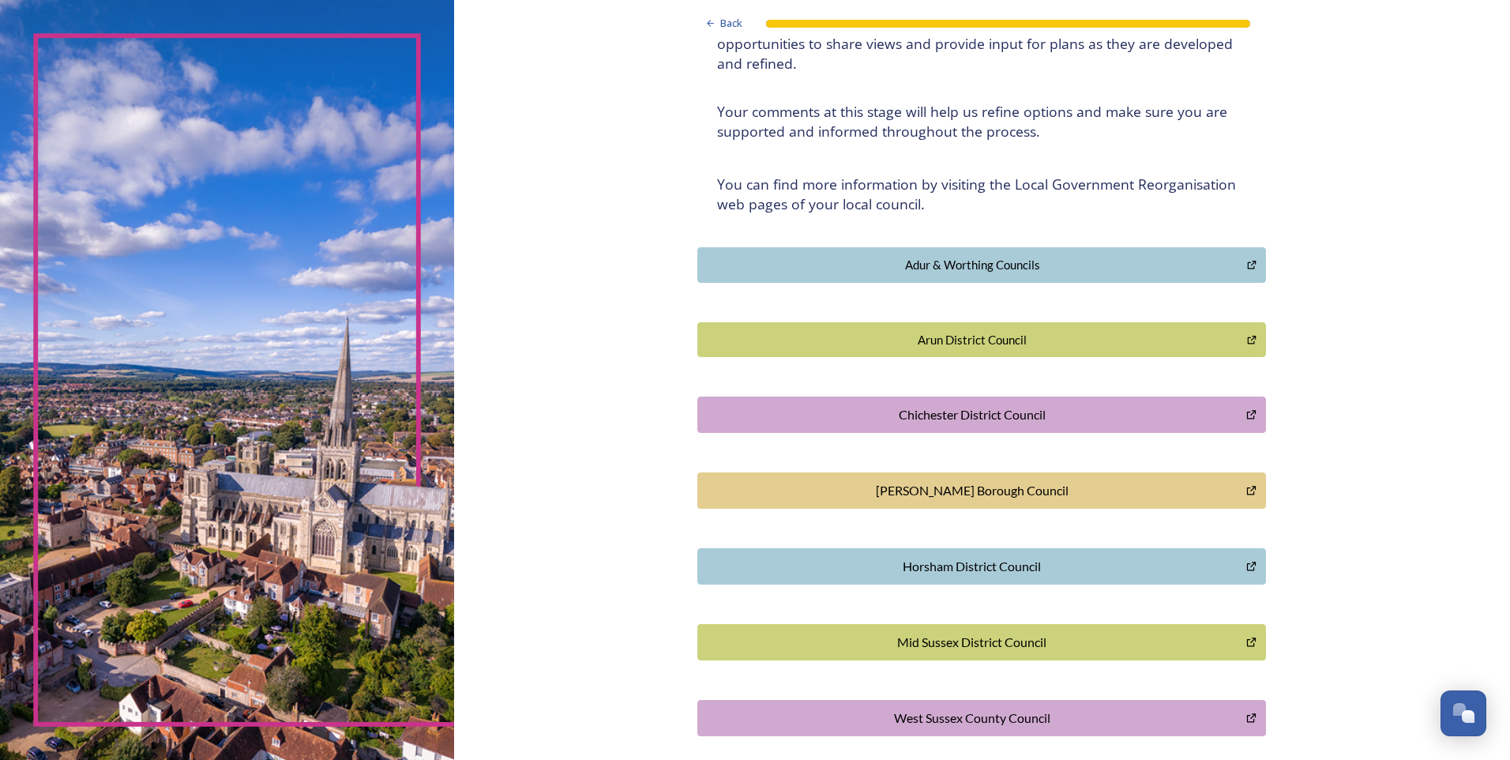
scroll to position [257, 0]
